Goal: Task Accomplishment & Management: Manage account settings

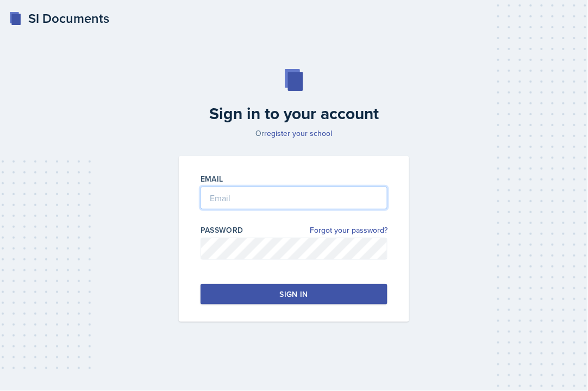
click at [267, 195] on input "email" at bounding box center [294, 197] width 187 height 23
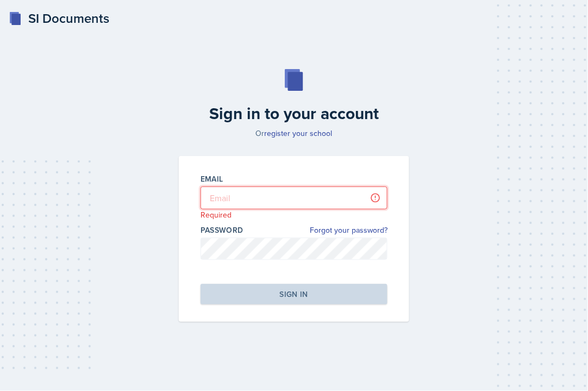
type input "[PERSON_NAME][EMAIL_ADDRESS][DOMAIN_NAME]"
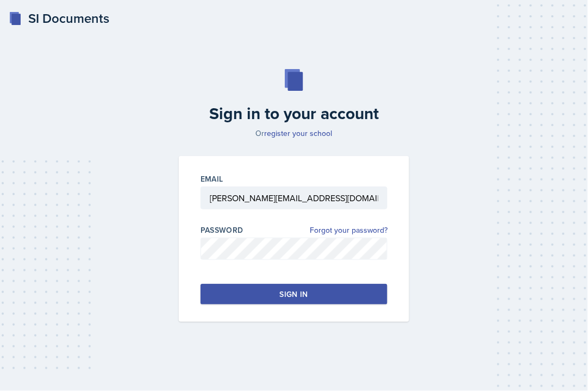
click at [329, 291] on button "Sign in" at bounding box center [294, 294] width 187 height 21
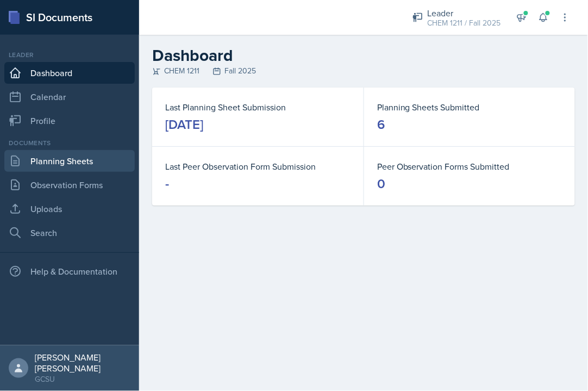
click at [51, 158] on link "Planning Sheets" at bounding box center [69, 161] width 130 height 22
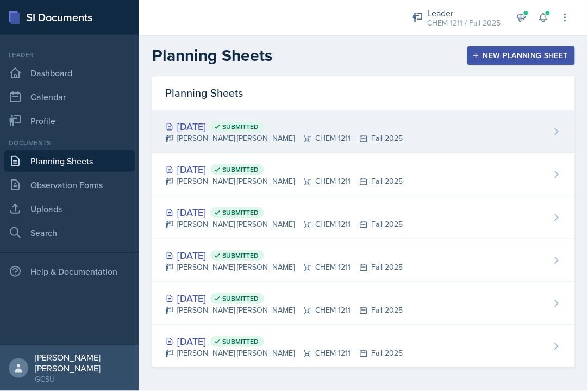
click at [303, 135] on div "[PERSON_NAME] [PERSON_NAME] CHEM 1211 Fall 2025" at bounding box center [284, 138] width 238 height 11
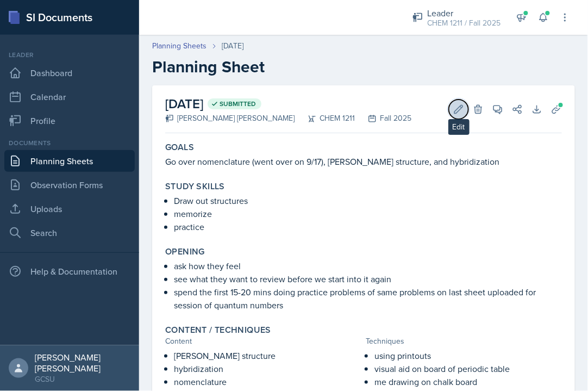
click at [461, 107] on icon at bounding box center [459, 109] width 8 height 8
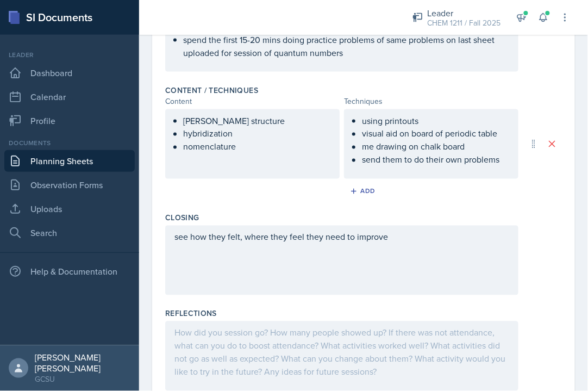
scroll to position [346, 0]
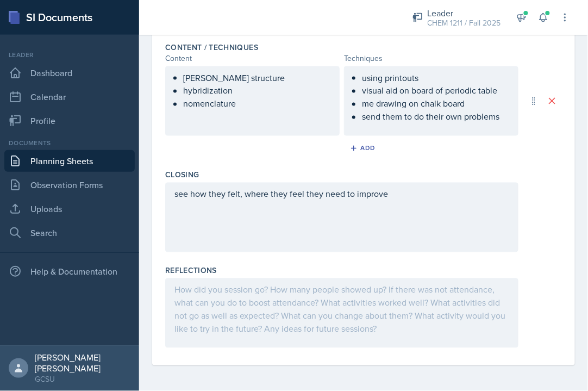
click at [236, 335] on div at bounding box center [341, 313] width 353 height 70
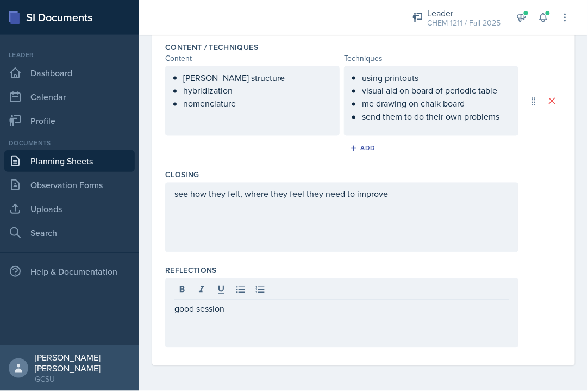
click at [173, 310] on div "good session" at bounding box center [341, 313] width 353 height 70
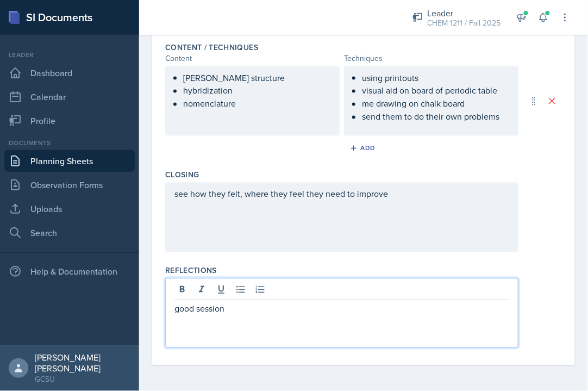
click at [174, 311] on p "good session" at bounding box center [341, 308] width 335 height 13
click at [261, 302] on p "good session" at bounding box center [346, 308] width 326 height 13
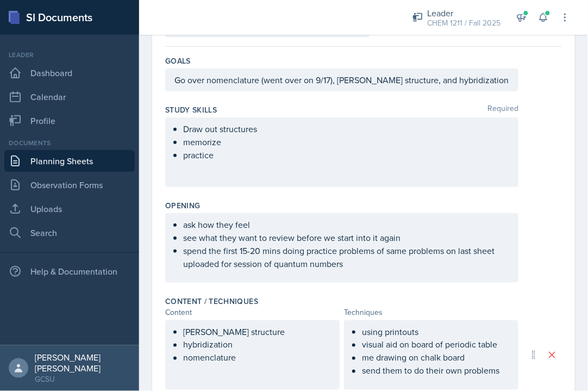
scroll to position [0, 0]
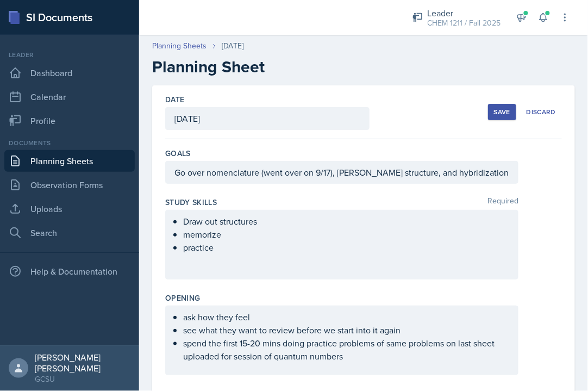
click at [499, 108] on div "Save" at bounding box center [502, 112] width 16 height 9
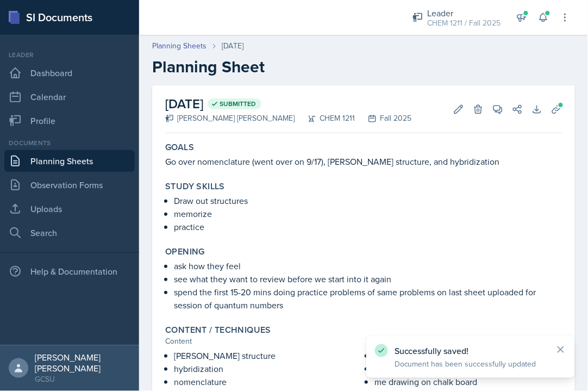
scroll to position [158, 0]
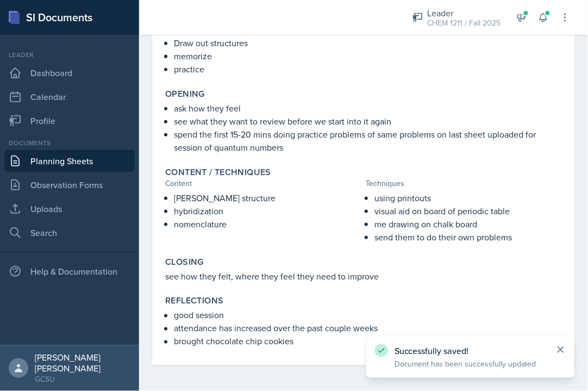
click at [563, 349] on icon at bounding box center [560, 349] width 11 height 11
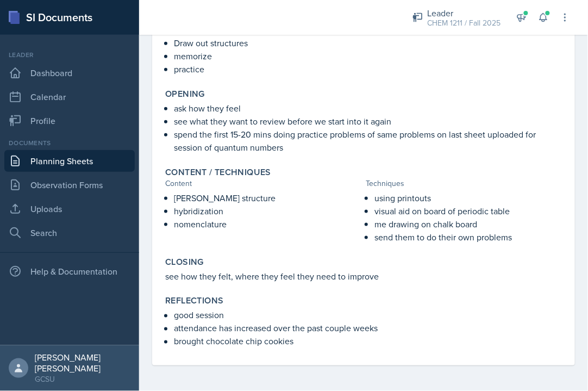
scroll to position [0, 0]
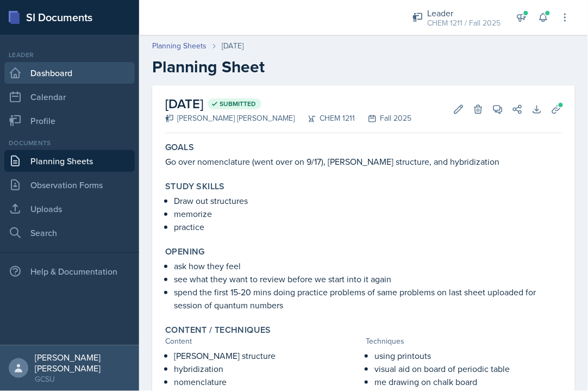
click at [86, 69] on link "Dashboard" at bounding box center [69, 73] width 130 height 22
